Goal: Task Accomplishment & Management: Use online tool/utility

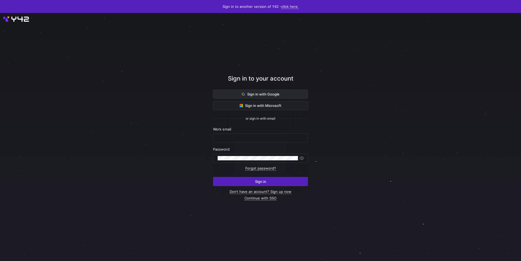
click at [295, 90] on span at bounding box center [260, 94] width 94 height 9
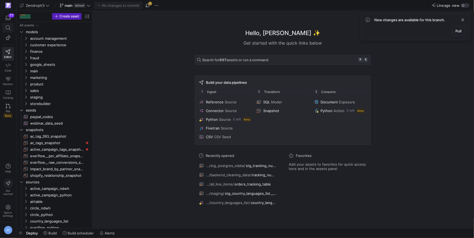
click at [9, 26] on icon at bounding box center [8, 27] width 5 height 5
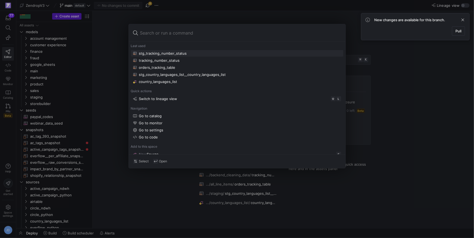
click at [159, 67] on div "orders_tracking_table" at bounding box center [157, 67] width 36 height 4
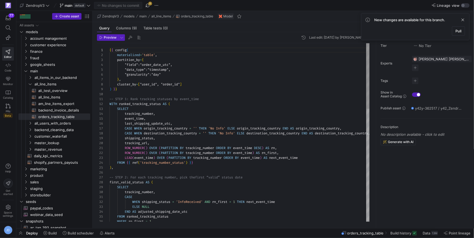
scroll to position [49, 0]
type textarea "-- STEP 1: Rank tracking statuses by event_time WITH ranked_tracking_status AS …"
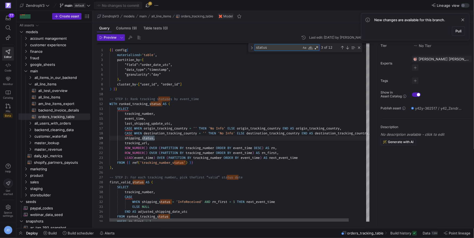
scroll to position [24, 45]
type textarea "status"
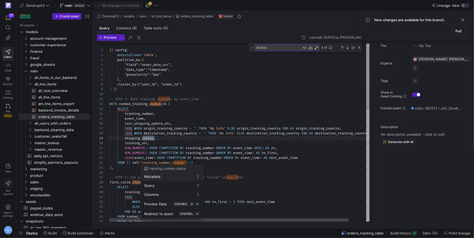
click at [172, 162] on div at bounding box center [237, 119] width 474 height 238
click at [170, 214] on span "Redirect to asset" at bounding box center [158, 213] width 29 height 4
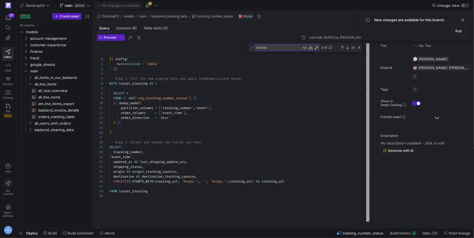
scroll to position [74, 0]
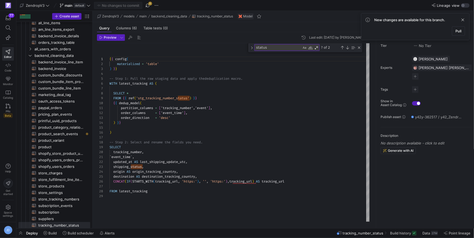
click at [213, 129] on div "{ { config ( materialized = 'table' ) } } -- Step 1: Pull the raw staging data …" at bounding box center [239, 132] width 260 height 178
type textarea "{{ config( materialized='table', partition_by={ "field": "order_date_utc", "dat…"
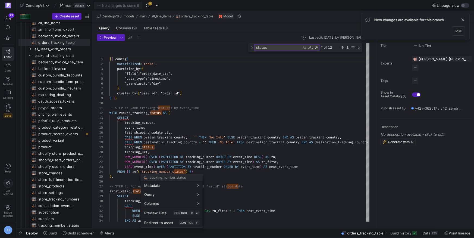
click at [190, 151] on div at bounding box center [237, 119] width 474 height 238
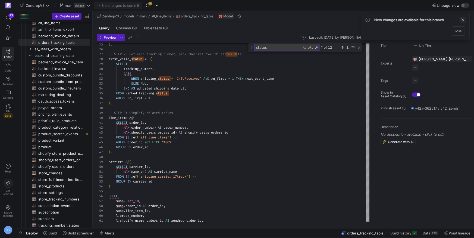
click at [462, 20] on span at bounding box center [462, 20] width 7 height 7
